Goal: Task Accomplishment & Management: Use online tool/utility

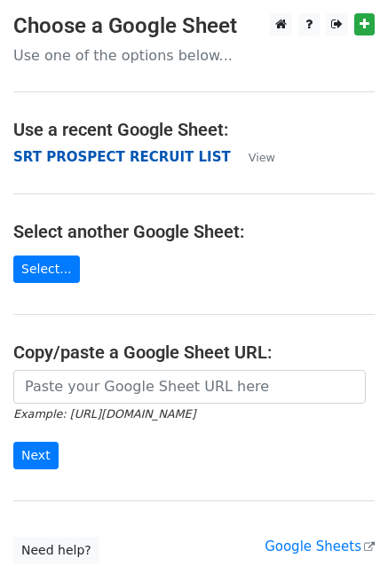
click at [109, 159] on strong "SRT PROSPECT RECRUIT LIST" at bounding box center [121, 157] width 217 height 16
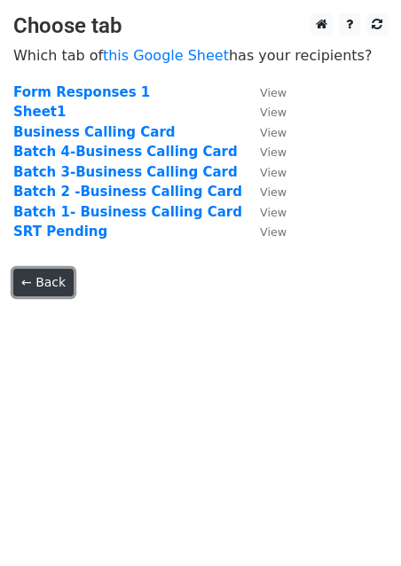
click at [57, 288] on link "← Back" at bounding box center [43, 283] width 60 height 28
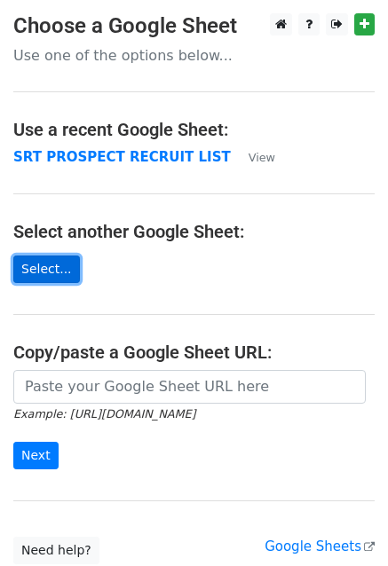
click at [44, 269] on link "Select..." at bounding box center [46, 270] width 67 height 28
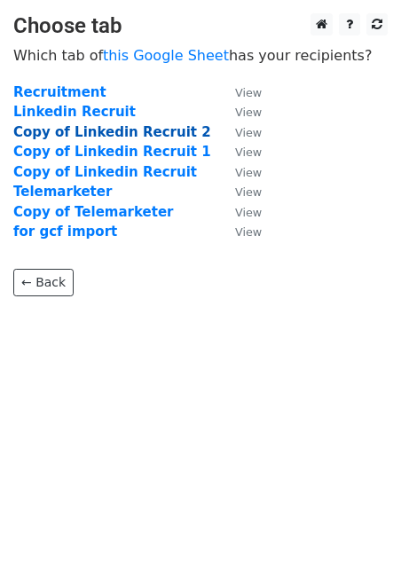
click at [52, 131] on strong "Copy of Linkedin Recruit 2" at bounding box center [112, 132] width 198 height 16
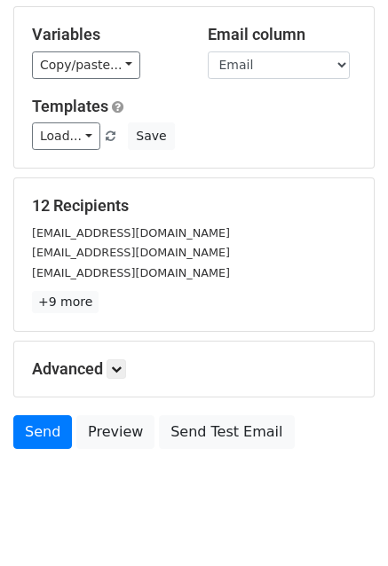
scroll to position [190, 0]
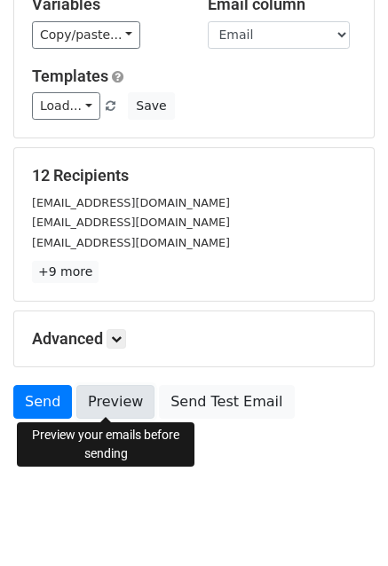
click at [121, 399] on link "Preview" at bounding box center [115, 402] width 78 height 34
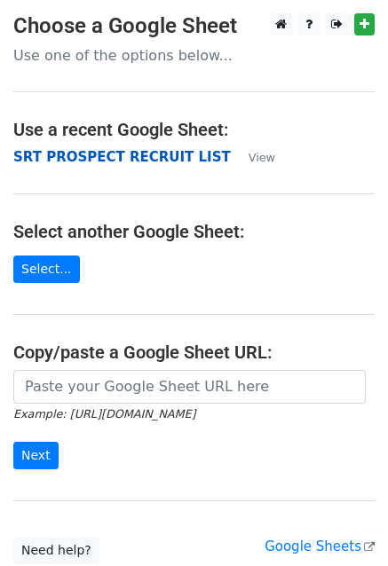
click at [96, 156] on strong "SRT PROSPECT RECRUIT LIST" at bounding box center [121, 157] width 217 height 16
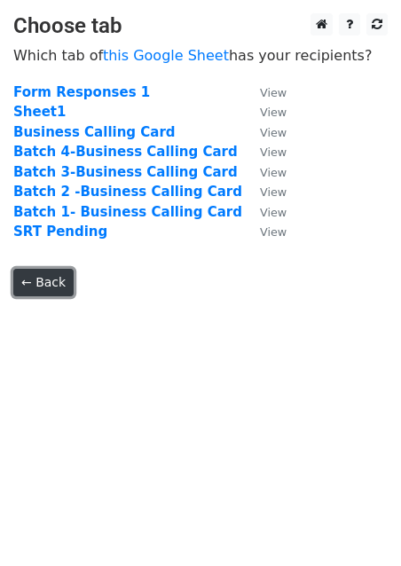
click at [40, 287] on link "← Back" at bounding box center [43, 283] width 60 height 28
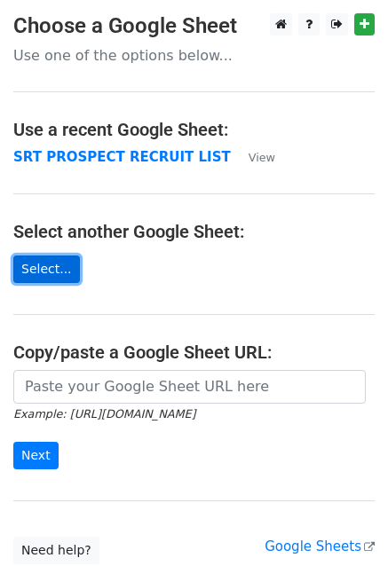
click at [50, 257] on link "Select..." at bounding box center [46, 270] width 67 height 28
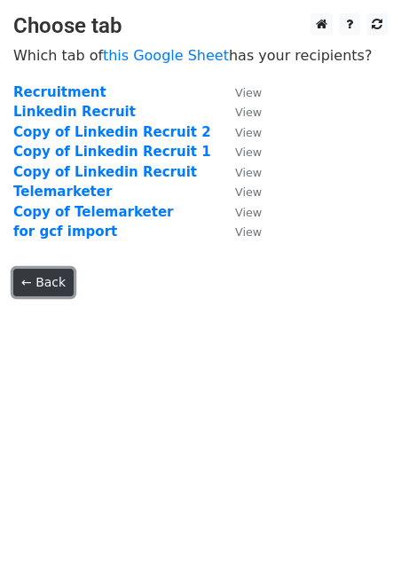
click at [40, 283] on link "← Back" at bounding box center [43, 283] width 60 height 28
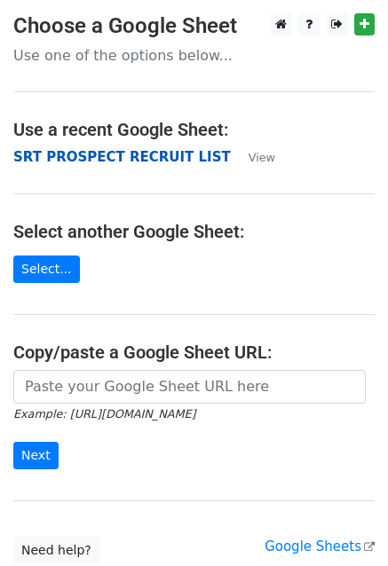
click at [137, 154] on strong "SRT PROSPECT RECRUIT LIST" at bounding box center [121, 157] width 217 height 16
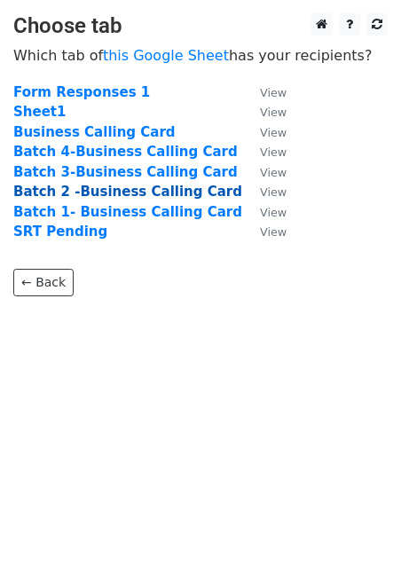
click at [118, 191] on strong "Batch 2 -Business Calling Card" at bounding box center [127, 192] width 229 height 16
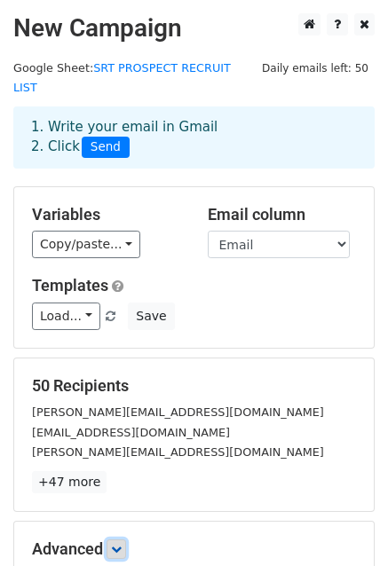
click at [119, 544] on icon at bounding box center [116, 549] width 11 height 11
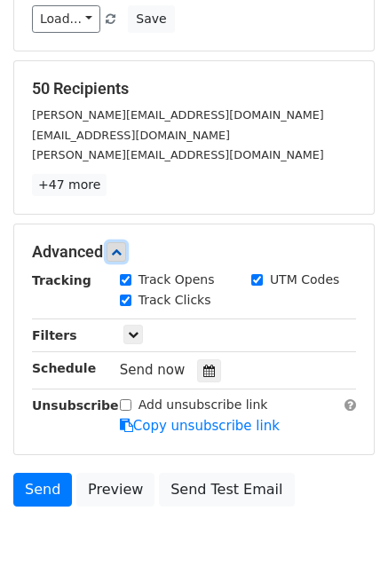
scroll to position [300, 0]
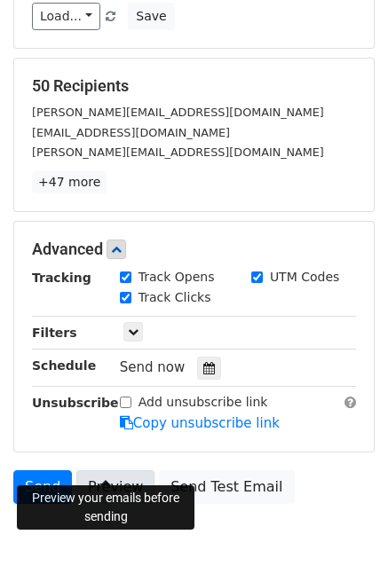
click at [117, 470] on link "Preview" at bounding box center [115, 487] width 78 height 34
click at [107, 470] on link "Preview" at bounding box center [115, 487] width 78 height 34
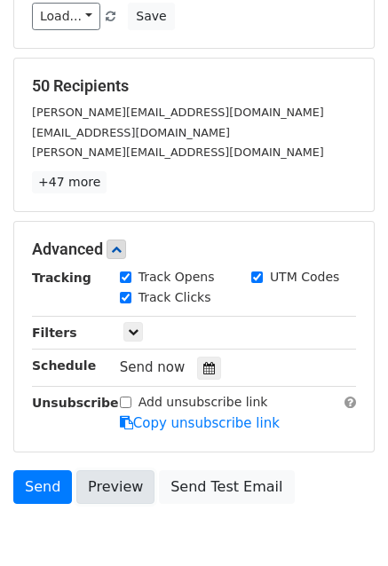
click at [107, 470] on link "Preview" at bounding box center [115, 487] width 78 height 34
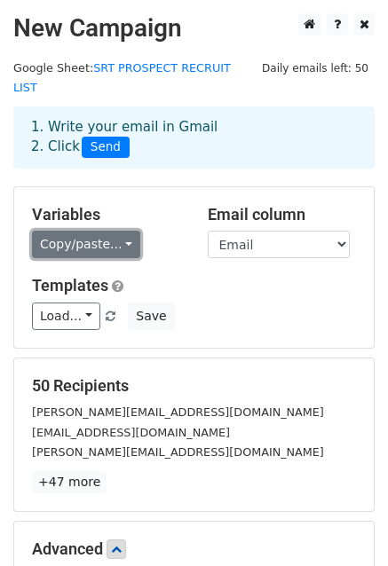
click at [109, 233] on link "Copy/paste..." at bounding box center [86, 245] width 108 height 28
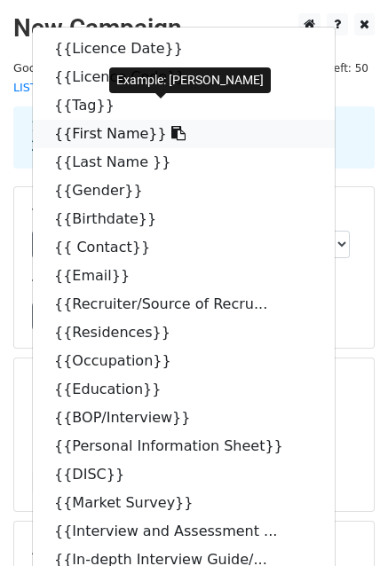
click at [130, 120] on link "{{First Name}}" at bounding box center [184, 134] width 302 height 28
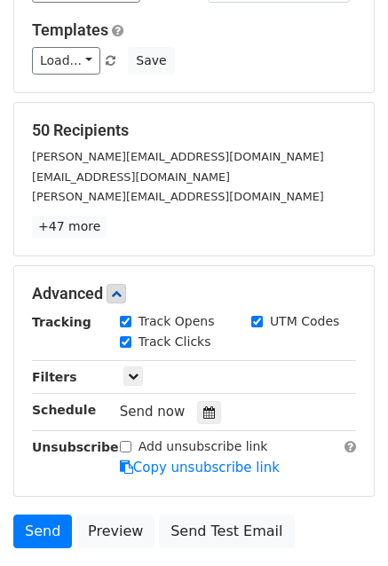
scroll to position [287, 0]
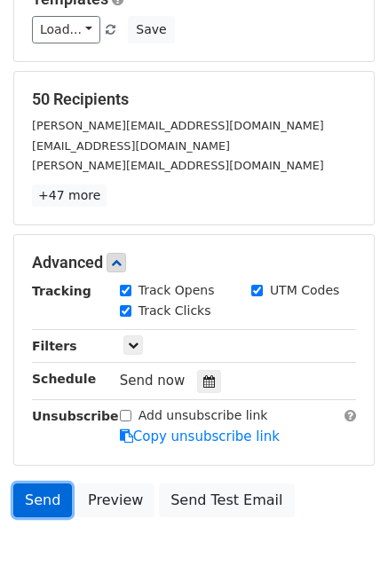
click at [38, 484] on link "Send" at bounding box center [42, 501] width 59 height 34
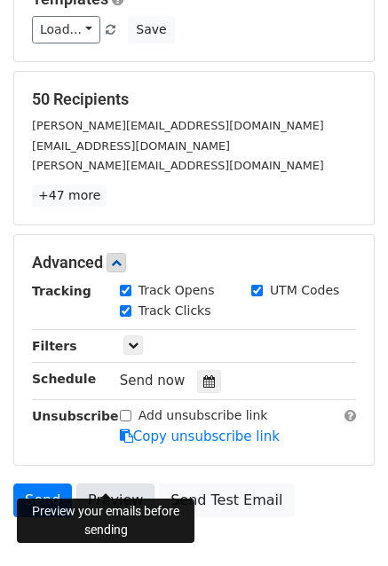
click at [120, 484] on link "Preview" at bounding box center [115, 501] width 78 height 34
